Goal: Task Accomplishment & Management: Manage account settings

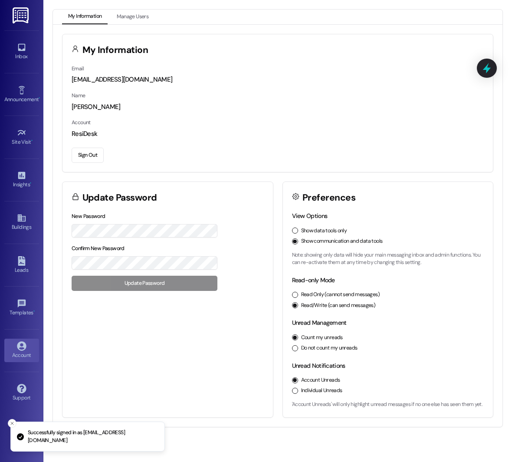
click at [28, 148] on div "Site Visit • Go to Site Visit" at bounding box center [21, 136] width 35 height 43
click at [24, 140] on div "Site Visit •" at bounding box center [21, 142] width 43 height 9
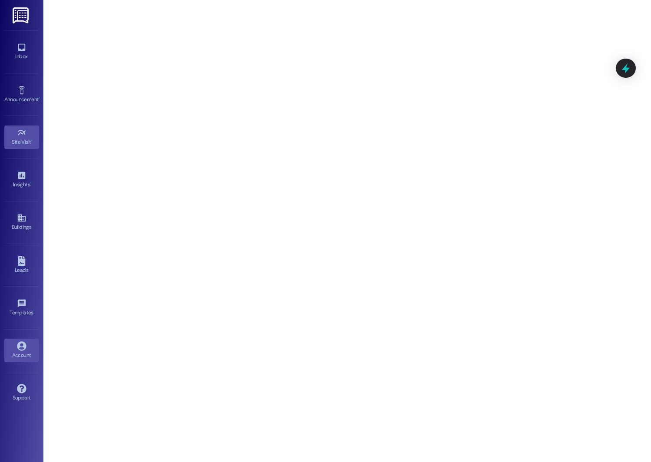
click at [14, 351] on div "Account" at bounding box center [21, 355] width 43 height 9
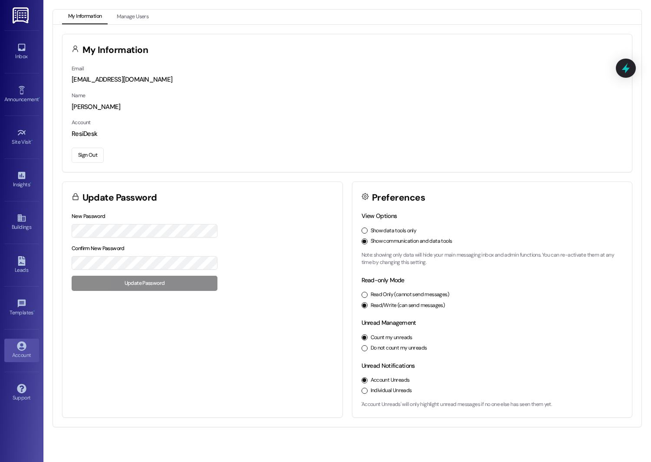
click at [82, 153] on button "Sign Out" at bounding box center [88, 155] width 32 height 15
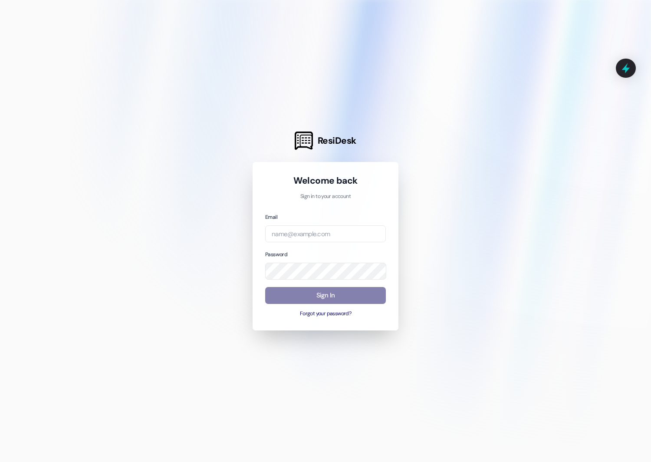
click at [314, 222] on div "Email" at bounding box center [325, 227] width 121 height 30
click at [314, 229] on input "email" at bounding box center [325, 233] width 121 height 17
type input "[EMAIL_ADDRESS][DOMAIN_NAME]"
